Goal: Task Accomplishment & Management: Manage account settings

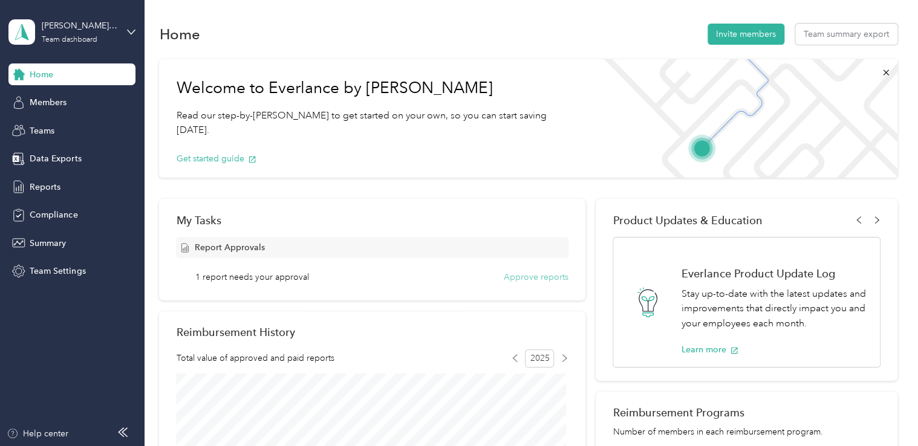
click at [525, 274] on button "Approve reports" at bounding box center [536, 277] width 65 height 13
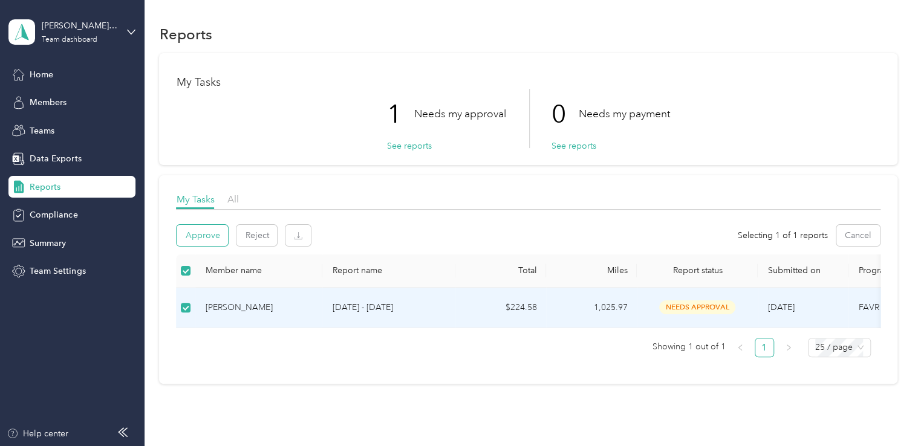
click at [191, 235] on button "Approve" at bounding box center [202, 235] width 51 height 21
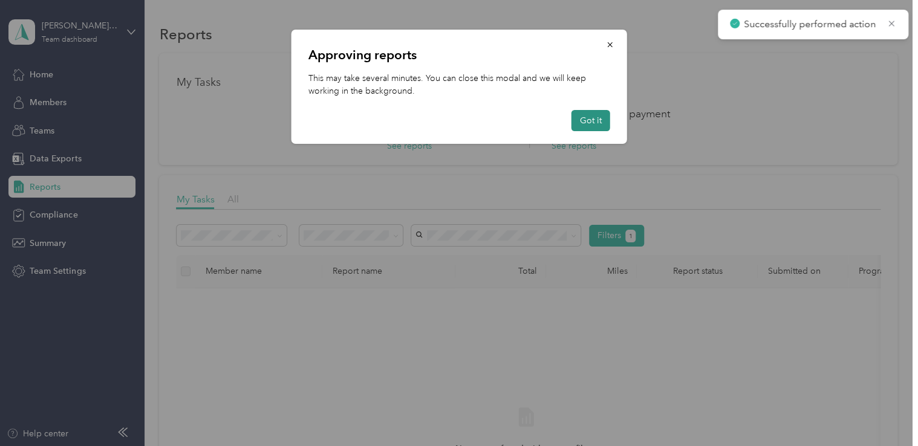
click at [593, 120] on button "Got it" at bounding box center [590, 120] width 39 height 21
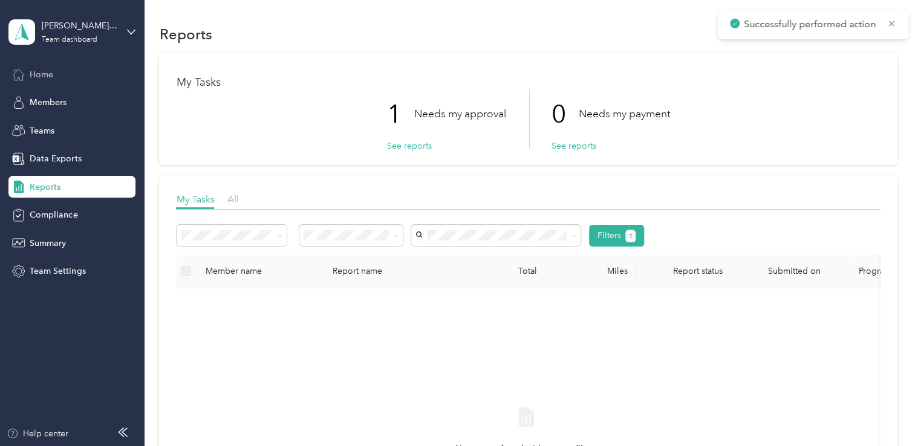
click at [48, 80] on span "Home" at bounding box center [42, 74] width 24 height 13
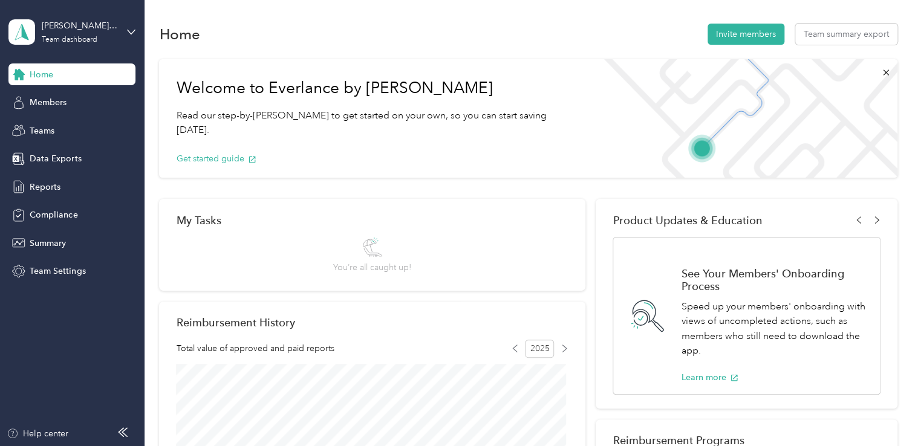
click at [383, 183] on div "Welcome to Everlance by Motus Read our step-by-[PERSON_NAME] to get started on …" at bounding box center [528, 436] width 738 height 766
